Goal: Find specific page/section: Find specific page/section

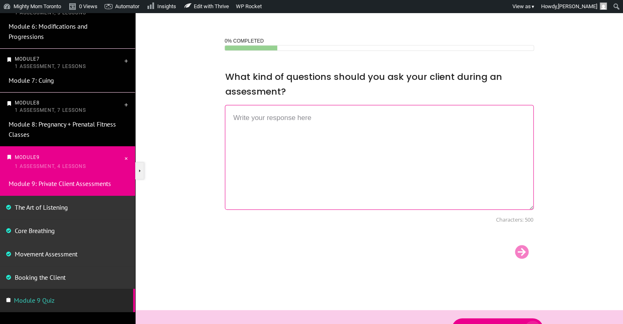
scroll to position [441, 0]
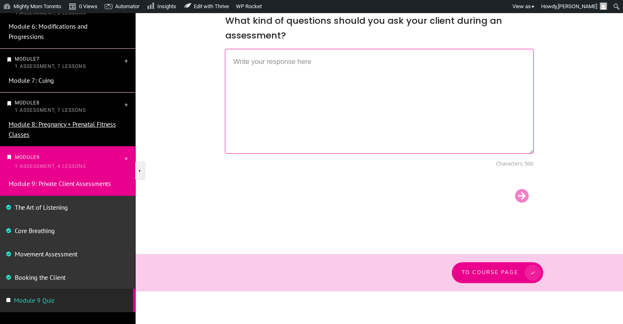
click at [95, 125] on link "Module 8: Pregnancy + Prenatal Fitness Classes" at bounding box center [62, 129] width 107 height 18
click at [88, 126] on link "Module 8: Pregnancy + Prenatal Fitness Classes" at bounding box center [62, 129] width 107 height 18
